Goal: Task Accomplishment & Management: Manage account settings

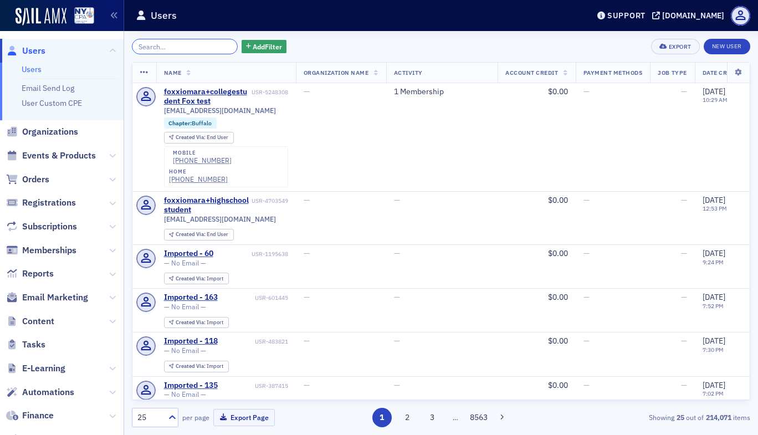
scroll to position [110, 0]
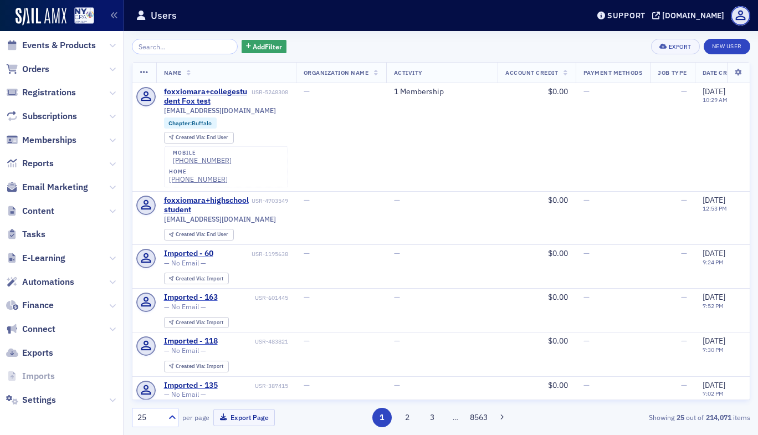
click at [100, 141] on span "Memberships" at bounding box center [62, 140] width 124 height 24
click at [109, 140] on icon at bounding box center [112, 140] width 7 height 7
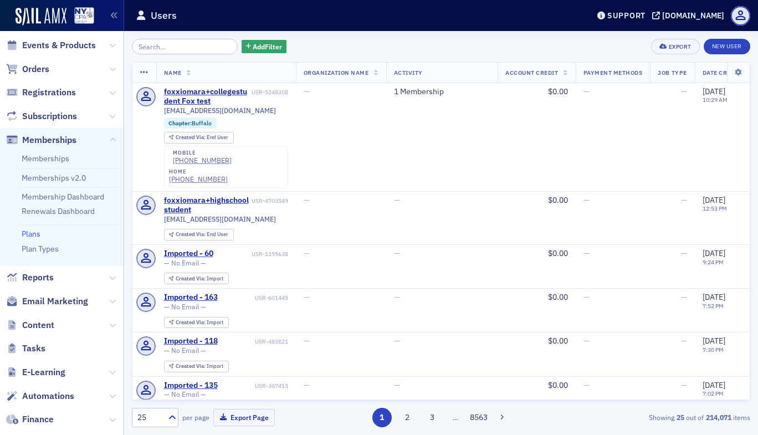
click at [35, 236] on link "Plans" at bounding box center [31, 234] width 19 height 10
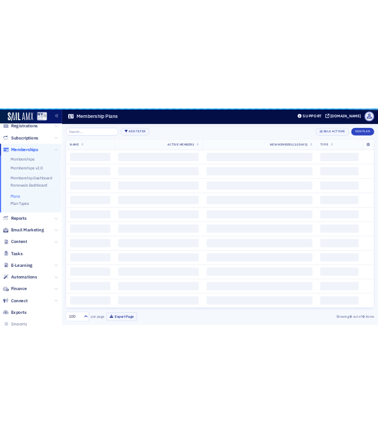
scroll to position [52, 0]
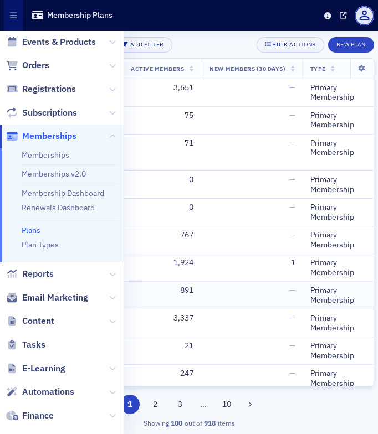
click at [142, 295] on div "891" at bounding box center [162, 291] width 63 height 10
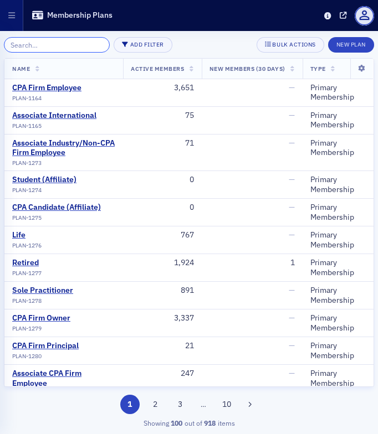
click at [44, 44] on input "search" at bounding box center [57, 45] width 106 height 16
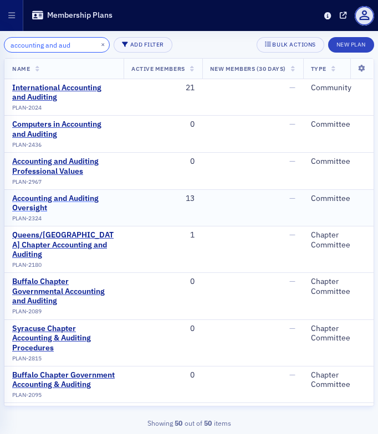
type input "accounting and aud"
click at [90, 198] on div "Accounting and Auditing Oversight" at bounding box center [64, 203] width 104 height 19
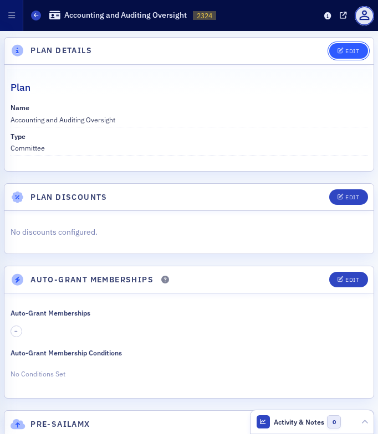
click at [337, 50] on icon "button" at bounding box center [340, 51] width 7 height 6
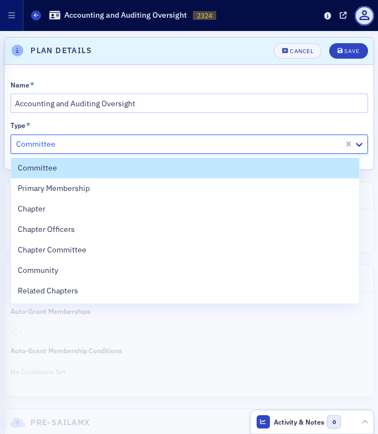
click at [116, 141] on div at bounding box center [178, 144] width 327 height 14
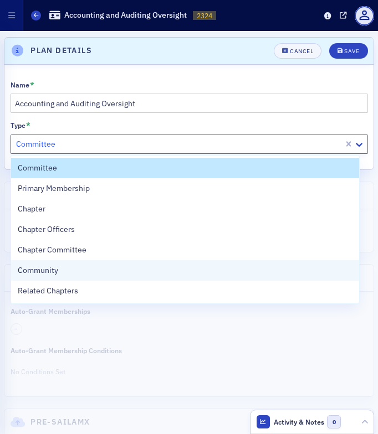
click at [80, 269] on div "Community" at bounding box center [185, 271] width 335 height 12
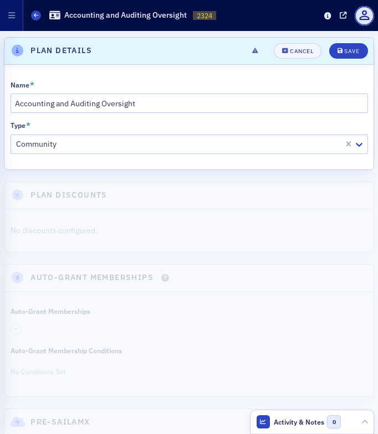
click at [341, 58] on header "Plan Details Unsaved changes Cancel Save" at bounding box center [188, 51] width 369 height 27
click at [344, 51] on div "Save" at bounding box center [351, 51] width 15 height 6
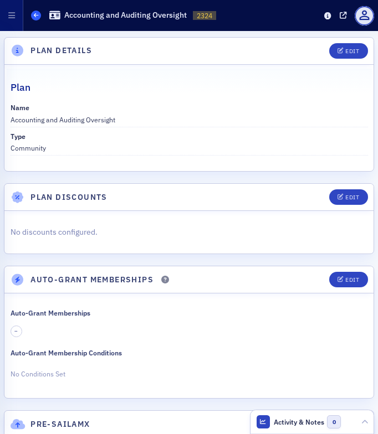
click at [39, 13] on span at bounding box center [36, 16] width 10 height 10
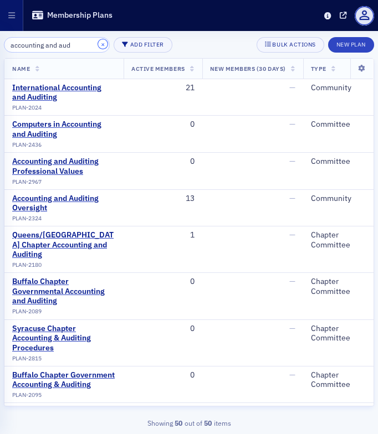
click at [98, 43] on button "×" at bounding box center [103, 44] width 10 height 10
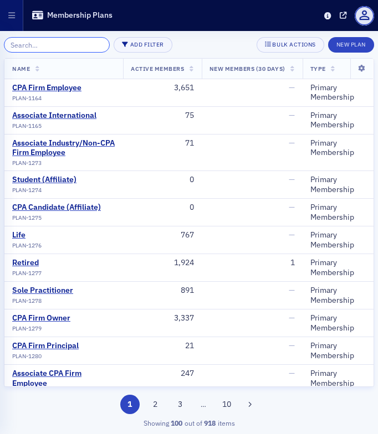
click at [51, 44] on input "search" at bounding box center [57, 45] width 106 height 16
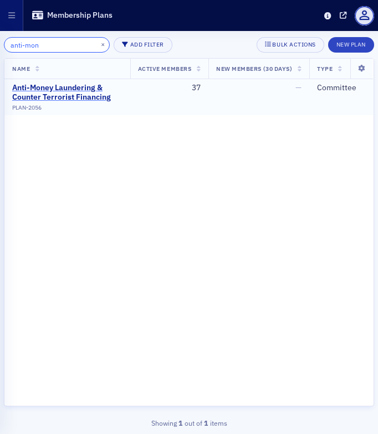
type input "anti-mon"
click at [73, 95] on div "Anti-Money Laundering & Counter Terrorist Financing" at bounding box center [67, 92] width 110 height 19
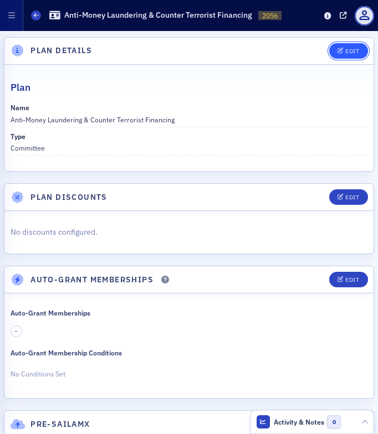
click at [349, 52] on div "Edit" at bounding box center [352, 51] width 14 height 6
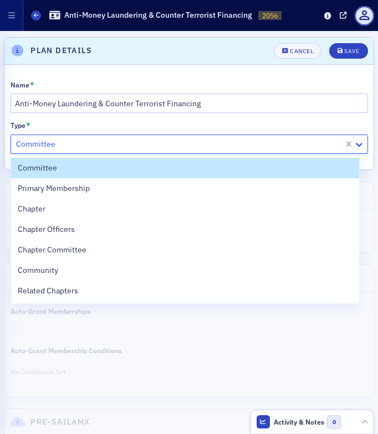
click at [356, 145] on icon at bounding box center [359, 145] width 7 height 4
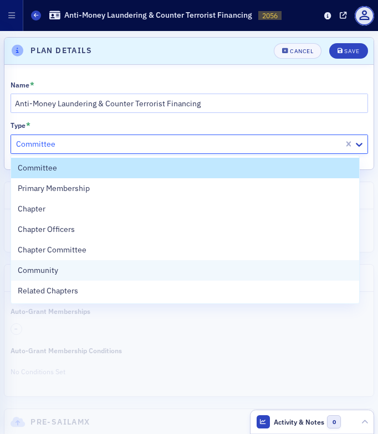
click at [100, 270] on div "Community" at bounding box center [185, 271] width 335 height 12
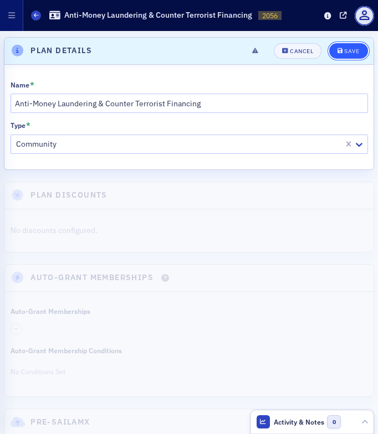
click at [353, 50] on button "Save" at bounding box center [348, 51] width 38 height 16
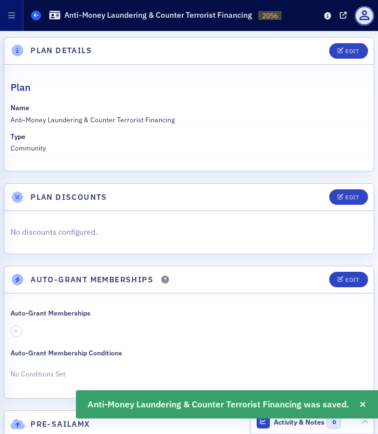
click at [37, 17] on icon at bounding box center [36, 15] width 4 height 5
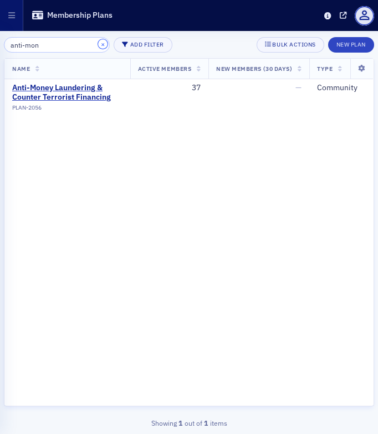
click at [98, 43] on button "×" at bounding box center [103, 44] width 10 height 10
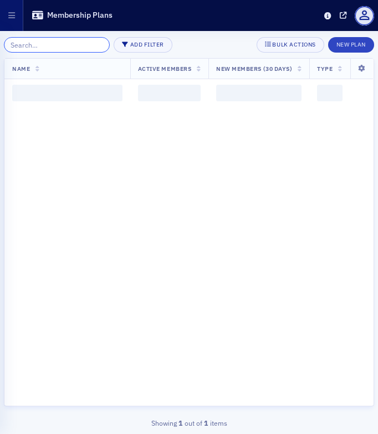
click at [46, 44] on input "search" at bounding box center [57, 45] width 106 height 16
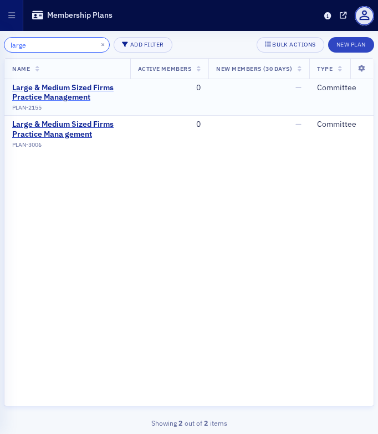
type input "large"
click at [77, 88] on div "Large & Medium Sized Firms Practice Management" at bounding box center [67, 92] width 110 height 19
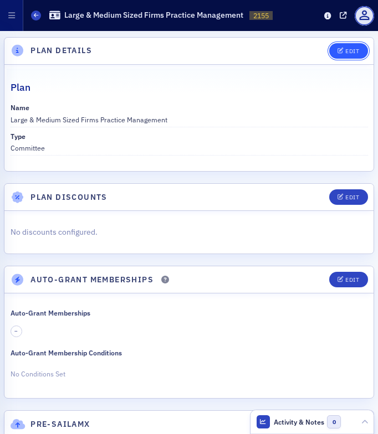
click at [341, 44] on button "Edit" at bounding box center [348, 51] width 38 height 16
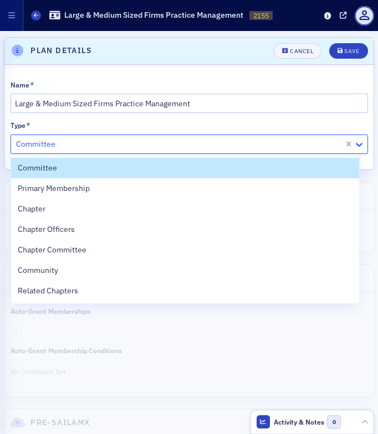
click at [356, 145] on icon at bounding box center [359, 145] width 7 height 4
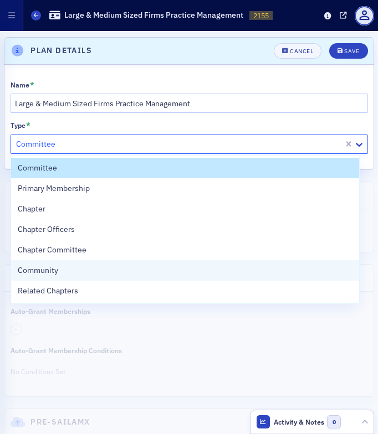
click at [166, 272] on div "Community" at bounding box center [185, 271] width 335 height 12
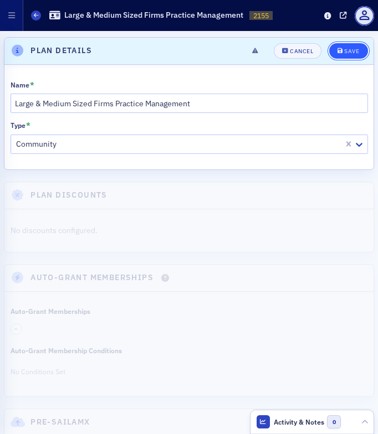
click at [344, 54] on button "Save" at bounding box center [348, 51] width 38 height 16
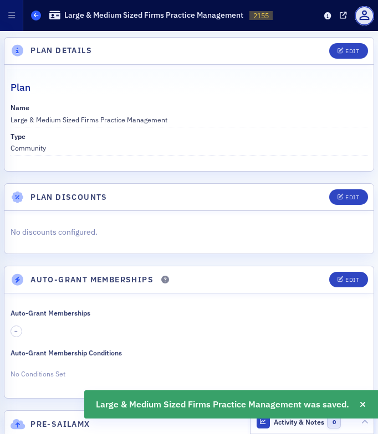
click at [35, 17] on icon at bounding box center [36, 15] width 4 height 5
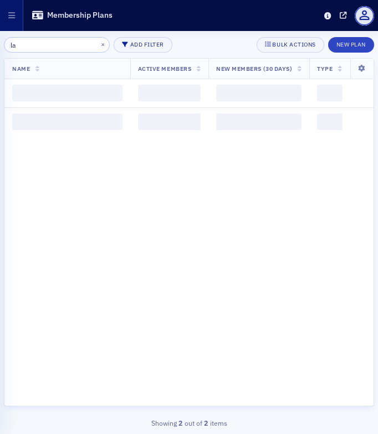
type input "l"
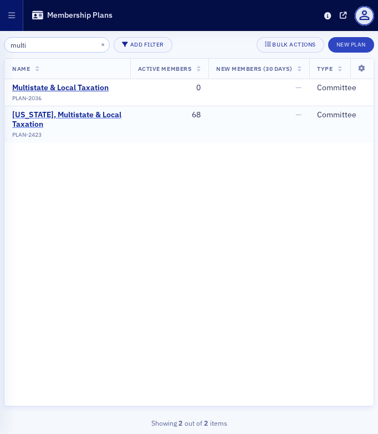
type input "multi"
click at [66, 116] on div "[US_STATE], Multistate & Local Taxation" at bounding box center [67, 119] width 110 height 19
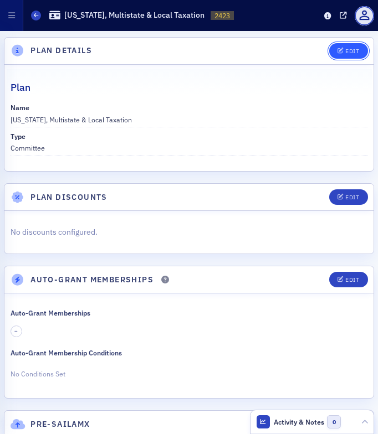
click at [347, 50] on div "Edit" at bounding box center [352, 51] width 14 height 6
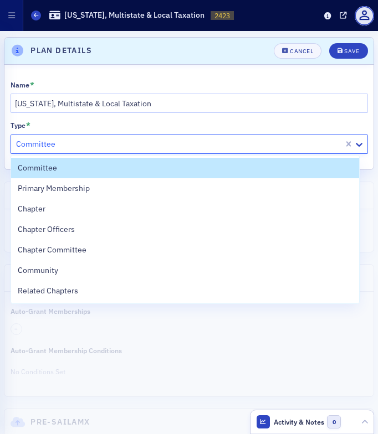
click at [192, 146] on div at bounding box center [178, 144] width 327 height 14
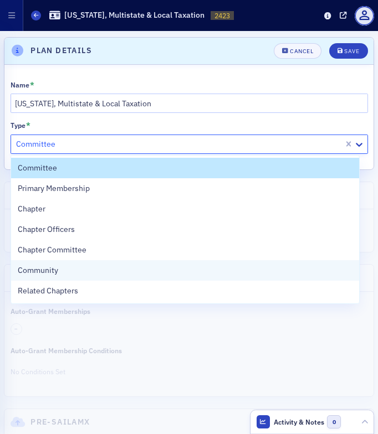
click at [105, 272] on div "Community" at bounding box center [185, 271] width 335 height 12
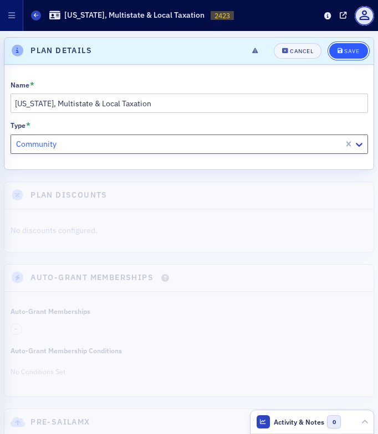
click at [347, 49] on div "Save" at bounding box center [351, 51] width 15 height 6
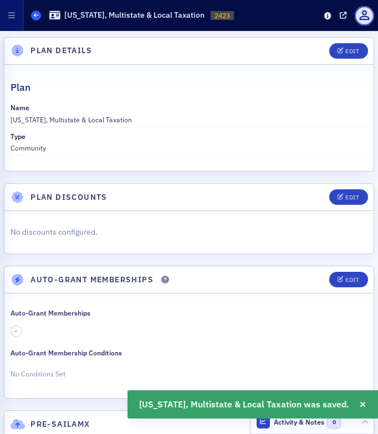
click at [34, 16] on icon at bounding box center [36, 15] width 4 height 5
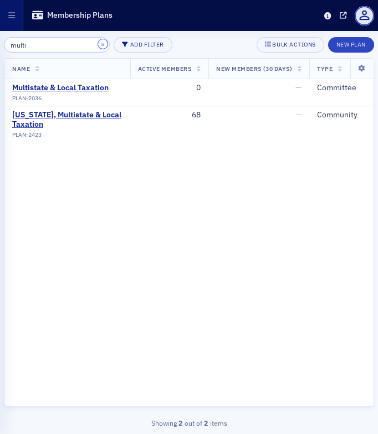
click at [98, 44] on button "×" at bounding box center [103, 44] width 10 height 10
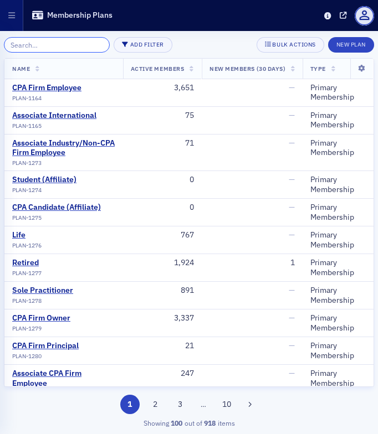
click at [31, 42] on input "search" at bounding box center [57, 45] width 106 height 16
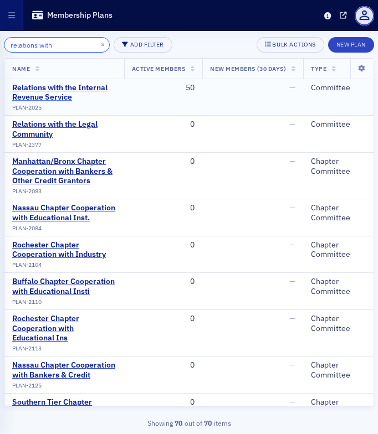
type input "relations with"
click at [70, 93] on div "Relations with the Internal Revenue Service" at bounding box center [64, 92] width 104 height 19
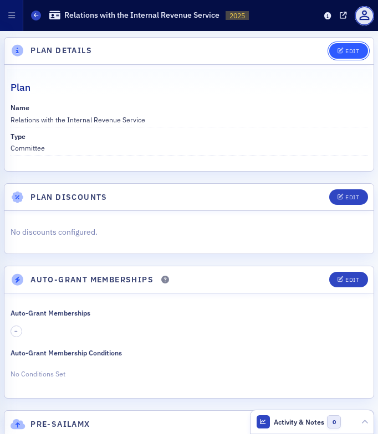
click at [345, 48] on div "Edit" at bounding box center [352, 51] width 14 height 6
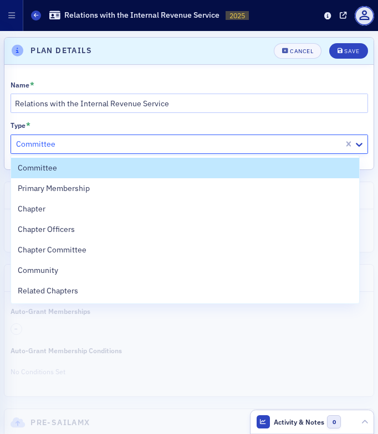
click at [168, 144] on div at bounding box center [178, 144] width 327 height 14
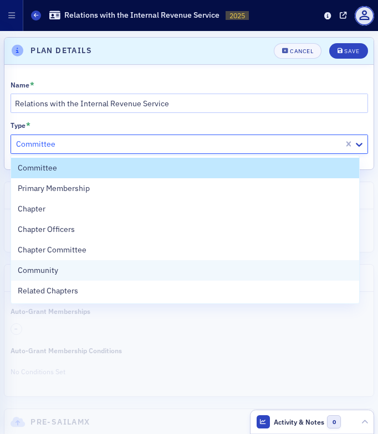
click at [120, 270] on div "Community" at bounding box center [185, 271] width 335 height 12
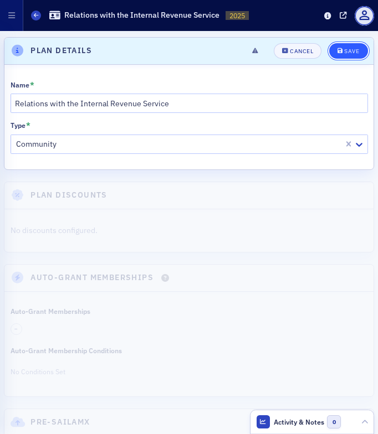
click at [344, 50] on div "Save" at bounding box center [351, 51] width 15 height 6
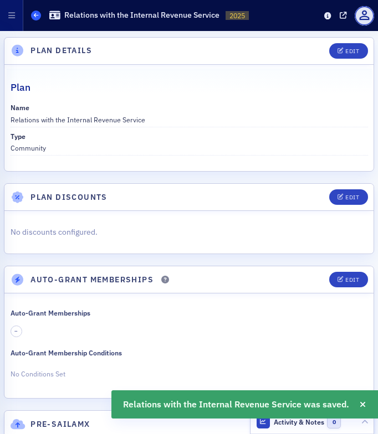
click at [36, 17] on icon at bounding box center [36, 15] width 4 height 5
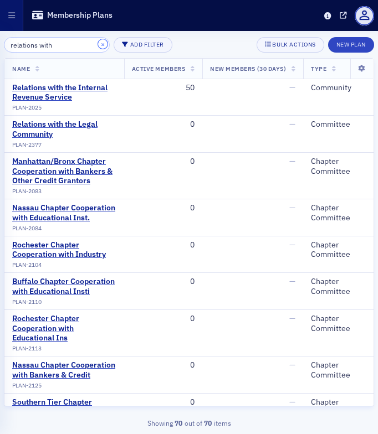
click at [98, 43] on button "×" at bounding box center [103, 44] width 10 height 10
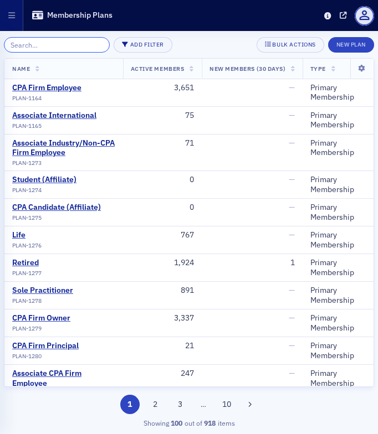
click at [64, 48] on input "search" at bounding box center [57, 45] width 106 height 16
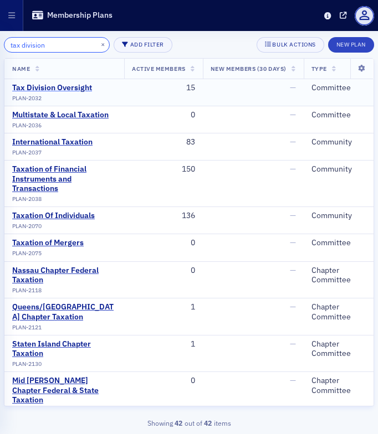
type input "tax division"
click at [68, 88] on div "Tax Division Oversight" at bounding box center [52, 88] width 80 height 10
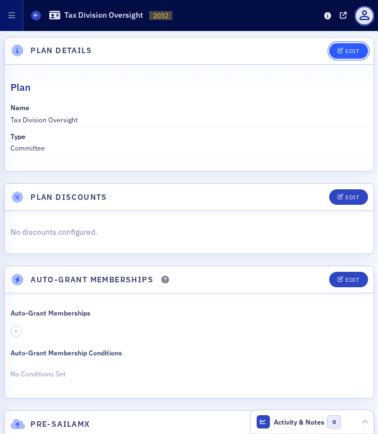
click at [343, 44] on button "Edit" at bounding box center [348, 51] width 38 height 16
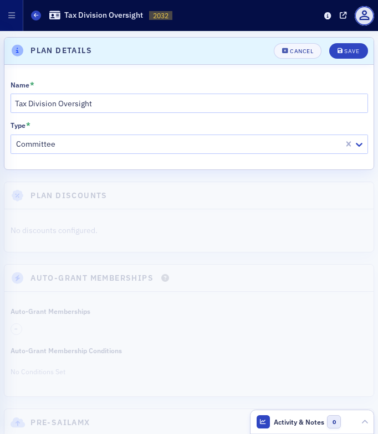
click at [105, 146] on div at bounding box center [178, 144] width 327 height 14
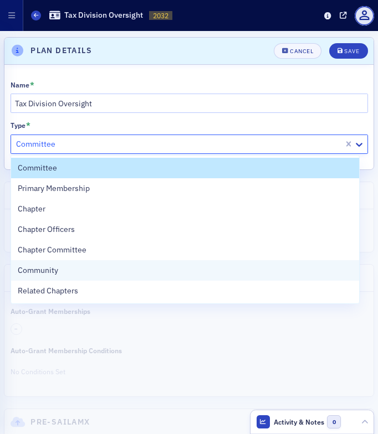
click at [90, 273] on div "Community" at bounding box center [185, 271] width 335 height 12
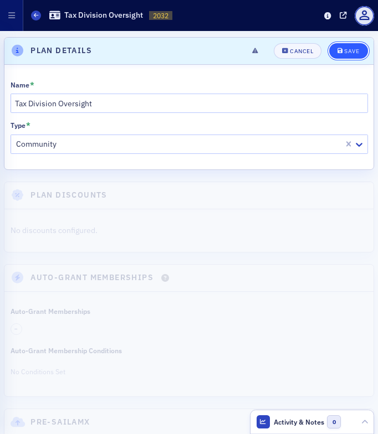
click at [346, 53] on div "Save" at bounding box center [351, 51] width 15 height 6
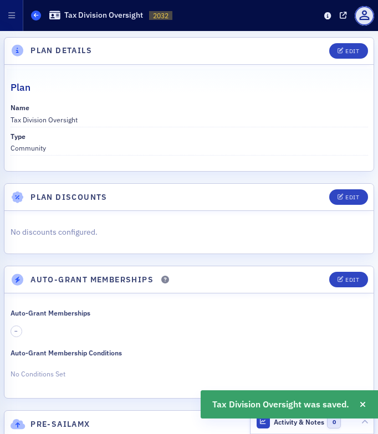
click at [36, 14] on icon at bounding box center [36, 15] width 4 height 5
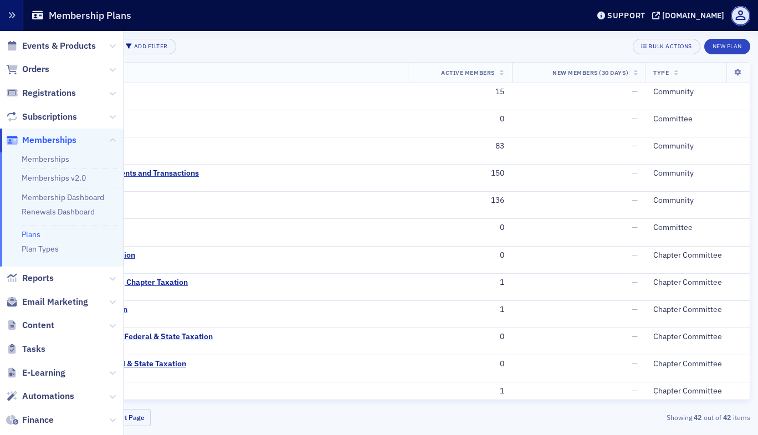
click at [6, 17] on button "button" at bounding box center [11, 15] width 23 height 31
